Goal: Information Seeking & Learning: Learn about a topic

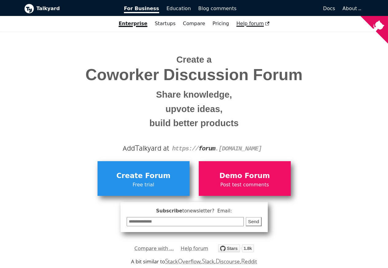
click at [251, 23] on span "Help forum" at bounding box center [252, 24] width 33 height 6
click at [332, 8] on span "Docs" at bounding box center [329, 9] width 12 height 6
